Goal: Information Seeking & Learning: Learn about a topic

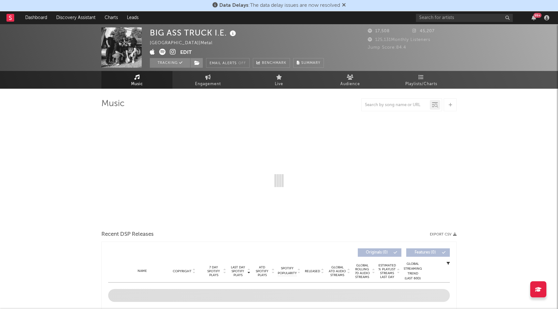
select select "6m"
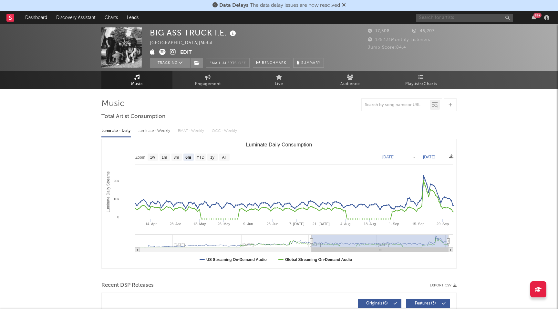
click at [479, 19] on input "text" at bounding box center [464, 18] width 97 height 8
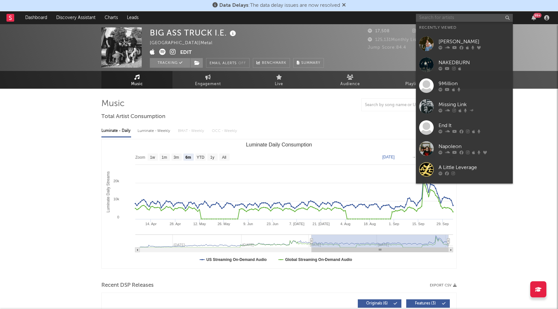
paste input "[PERSON_NAME]"
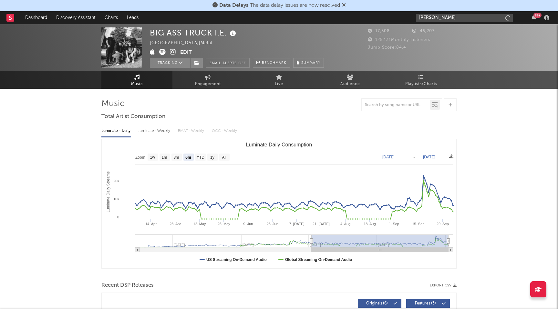
type input "[PERSON_NAME]"
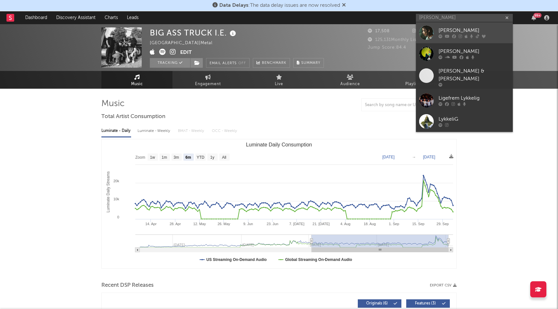
click at [474, 30] on div "[PERSON_NAME]" at bounding box center [473, 31] width 71 height 8
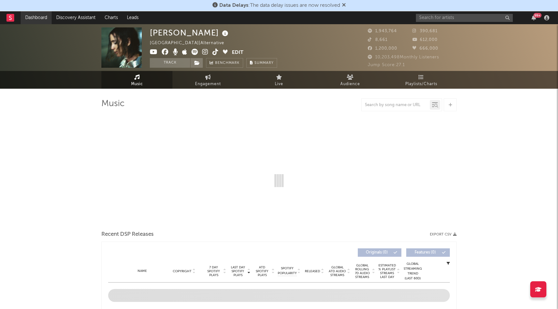
select select "6m"
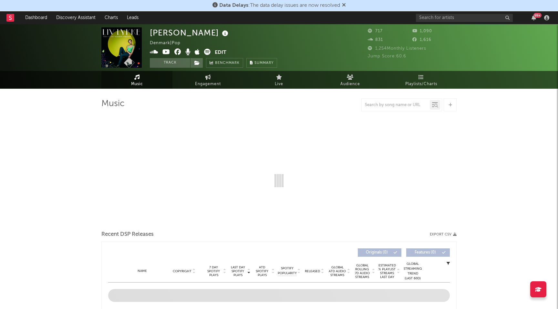
select select "1w"
